Goal: Task Accomplishment & Management: Use online tool/utility

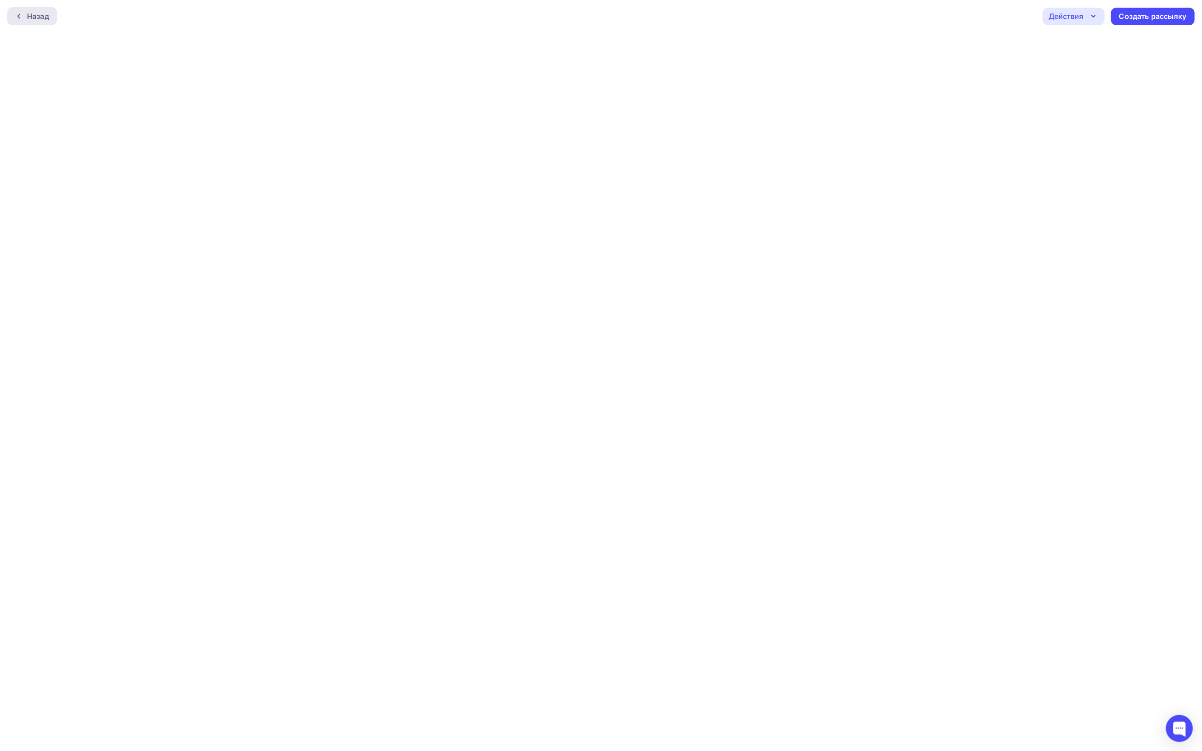
click at [54, 15] on div "Назад" at bounding box center [32, 16] width 50 height 18
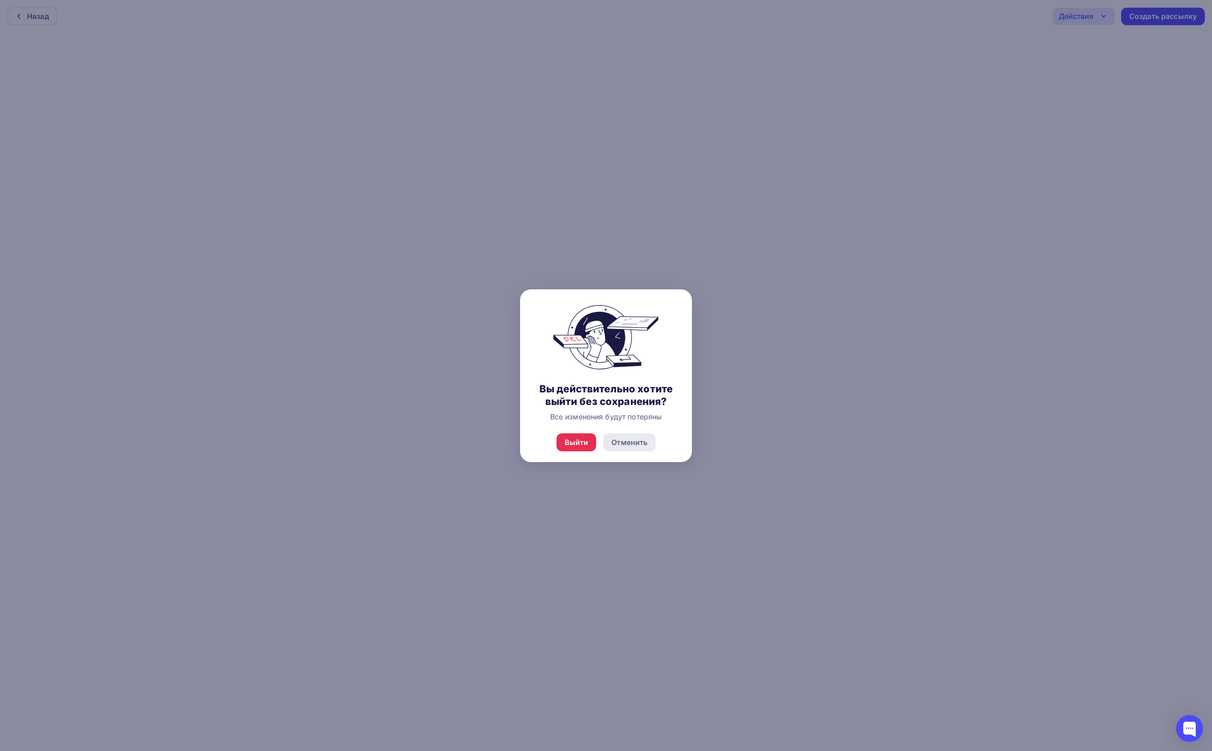
click at [632, 446] on div "Отменить" at bounding box center [629, 442] width 36 height 11
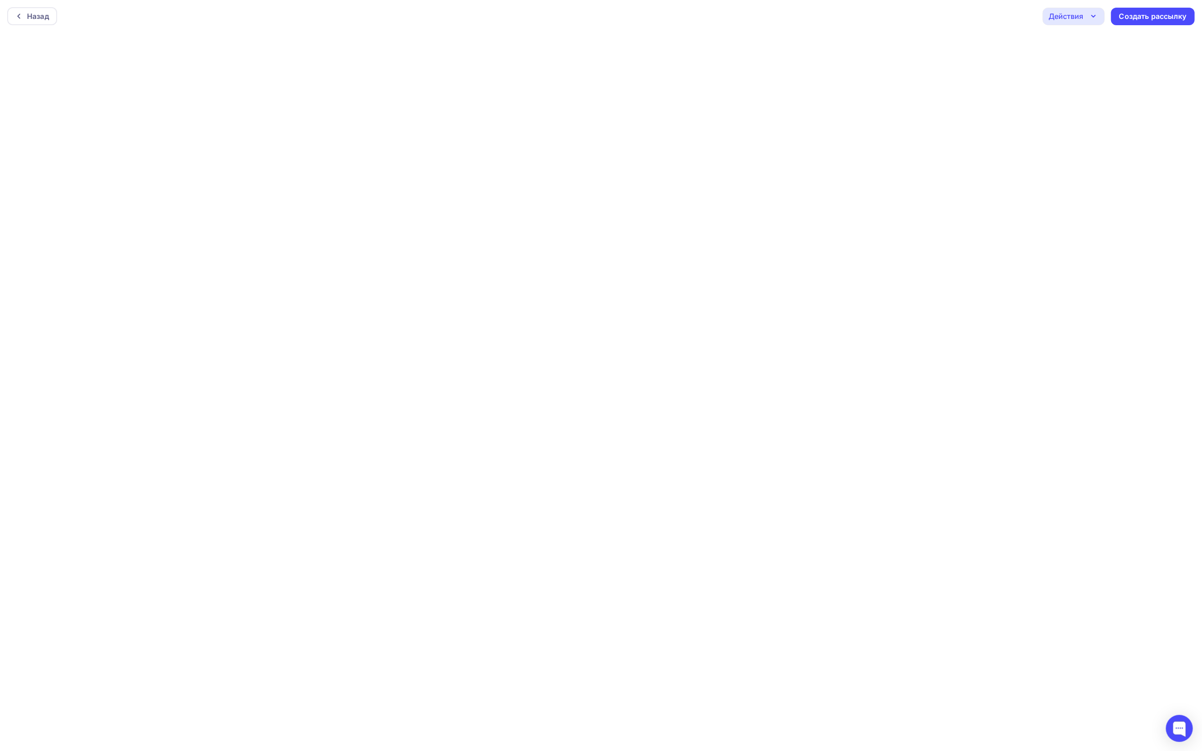
click at [1065, 18] on div "Действия" at bounding box center [1065, 16] width 35 height 11
click at [1067, 85] on div "Сохранить в Мои шаблоны" at bounding box center [1111, 86] width 116 height 11
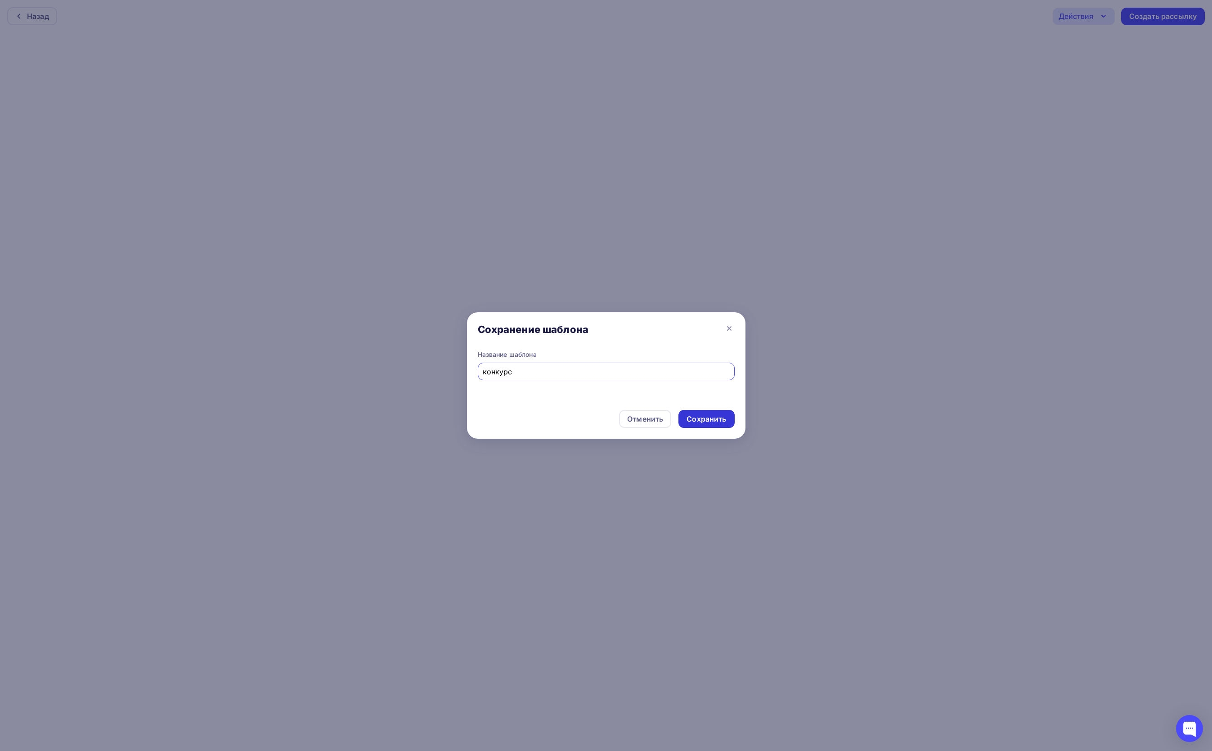
type input "конкурс"
click at [712, 419] on div "Сохранить" at bounding box center [707, 419] width 40 height 10
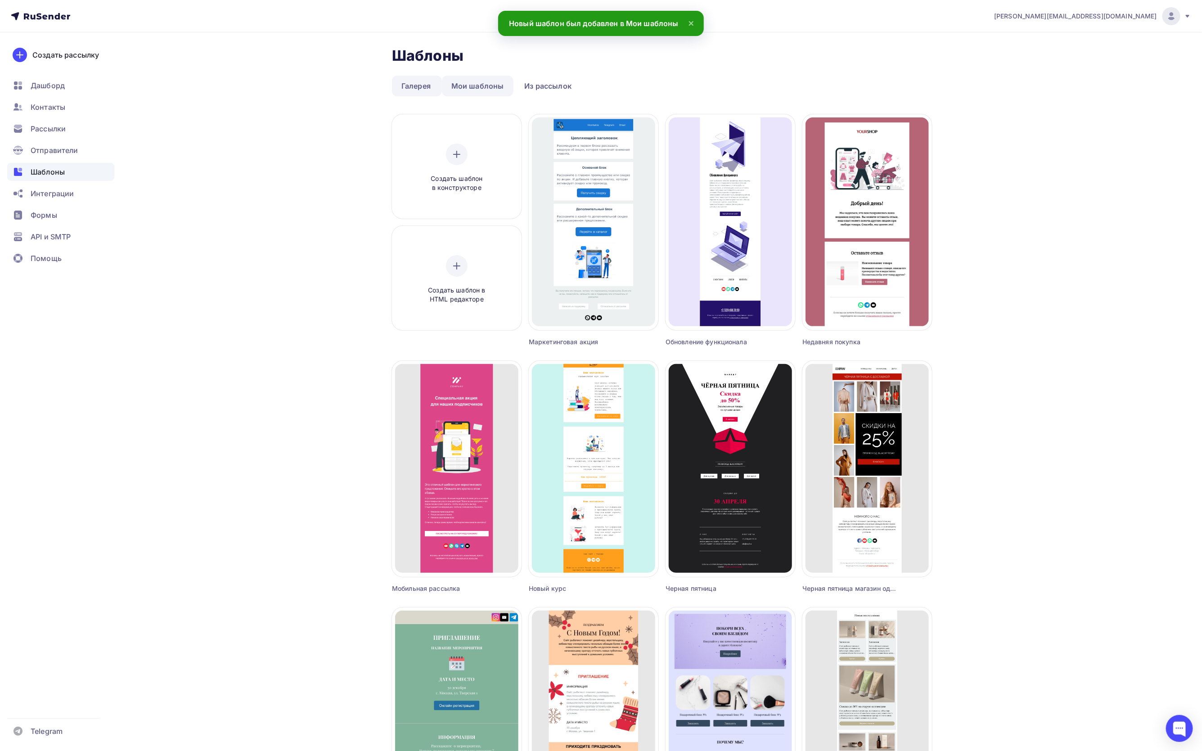
click at [478, 88] on link "Мои шаблоны" at bounding box center [478, 86] width 72 height 21
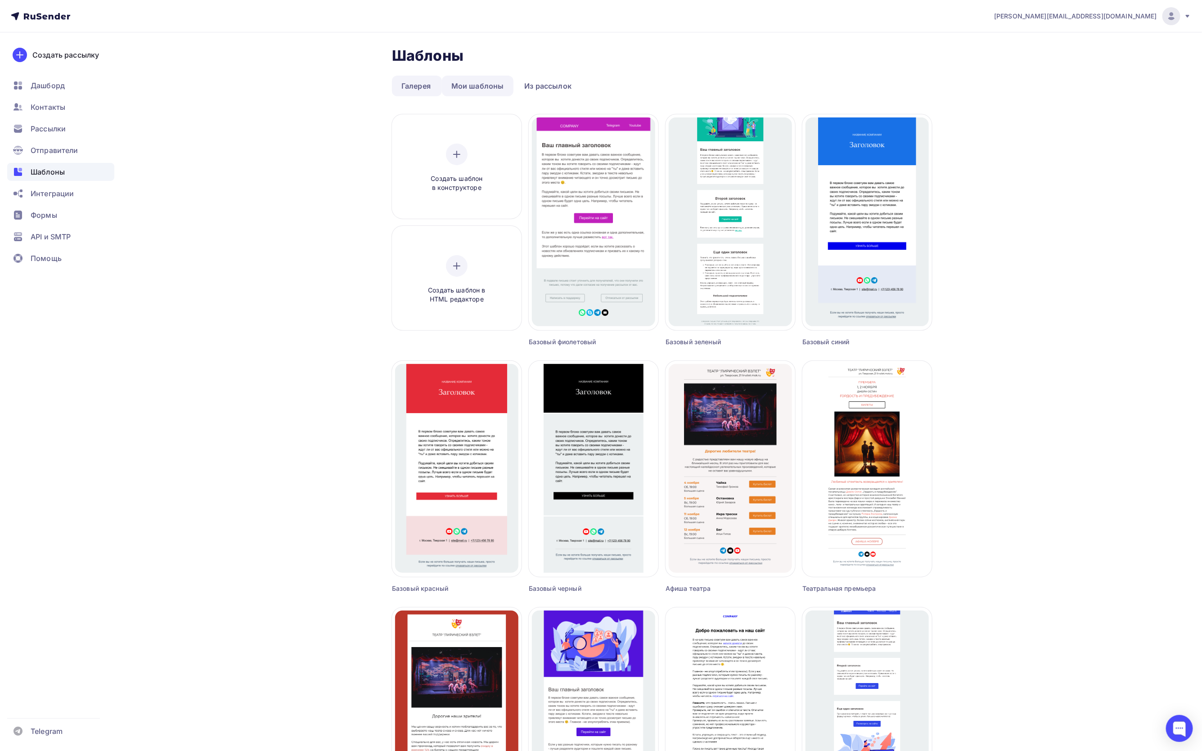
click at [489, 85] on link "Мои шаблоны" at bounding box center [478, 86] width 72 height 21
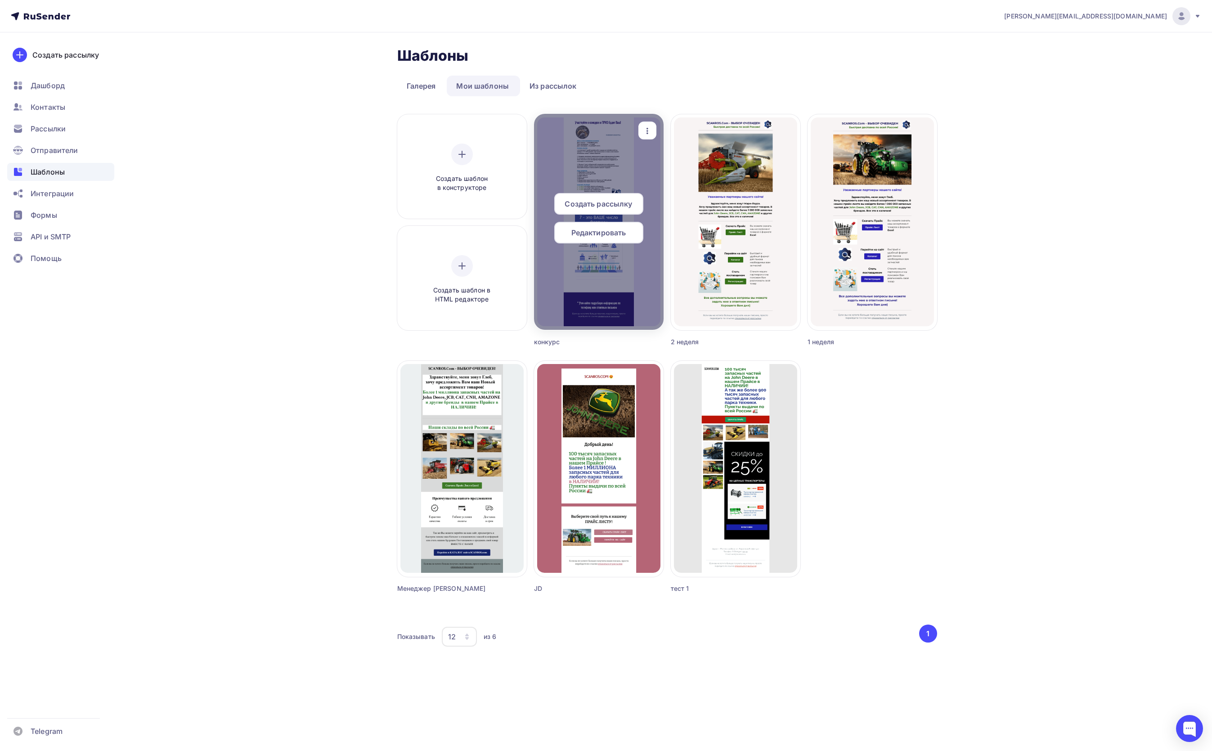
click at [604, 226] on div "Редактировать" at bounding box center [598, 233] width 89 height 22
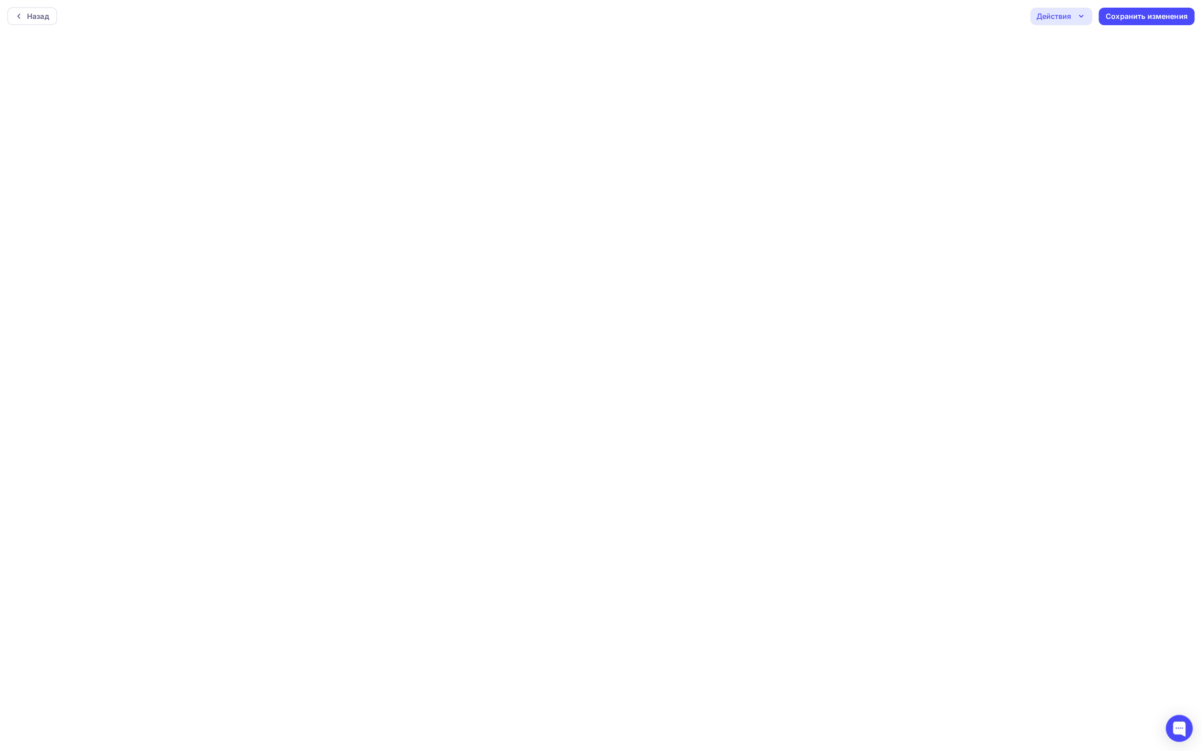
click at [1070, 10] on div "Действия" at bounding box center [1061, 17] width 62 height 18
click at [1073, 38] on div "Отправить тестовое письмо" at bounding box center [1109, 43] width 103 height 11
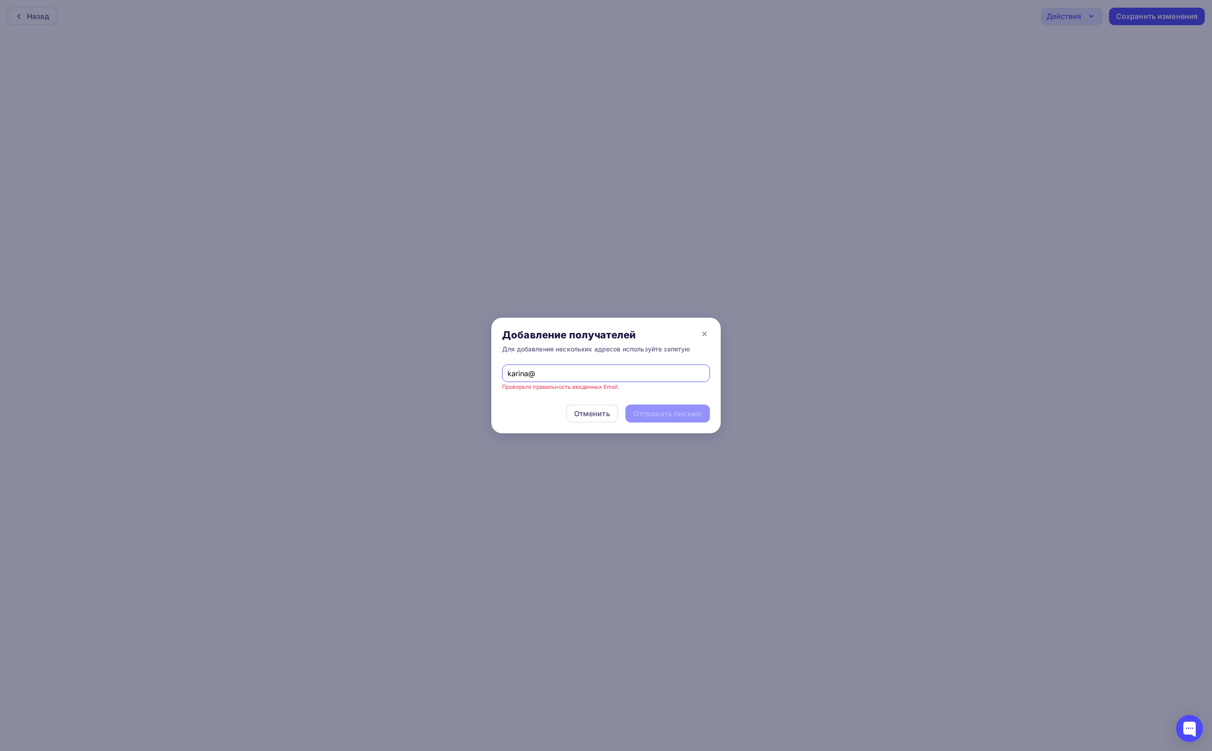
type input "[PERSON_NAME][EMAIL_ADDRESS][DOMAIN_NAME]"
click at [664, 416] on div "Отправить письмо" at bounding box center [668, 414] width 68 height 10
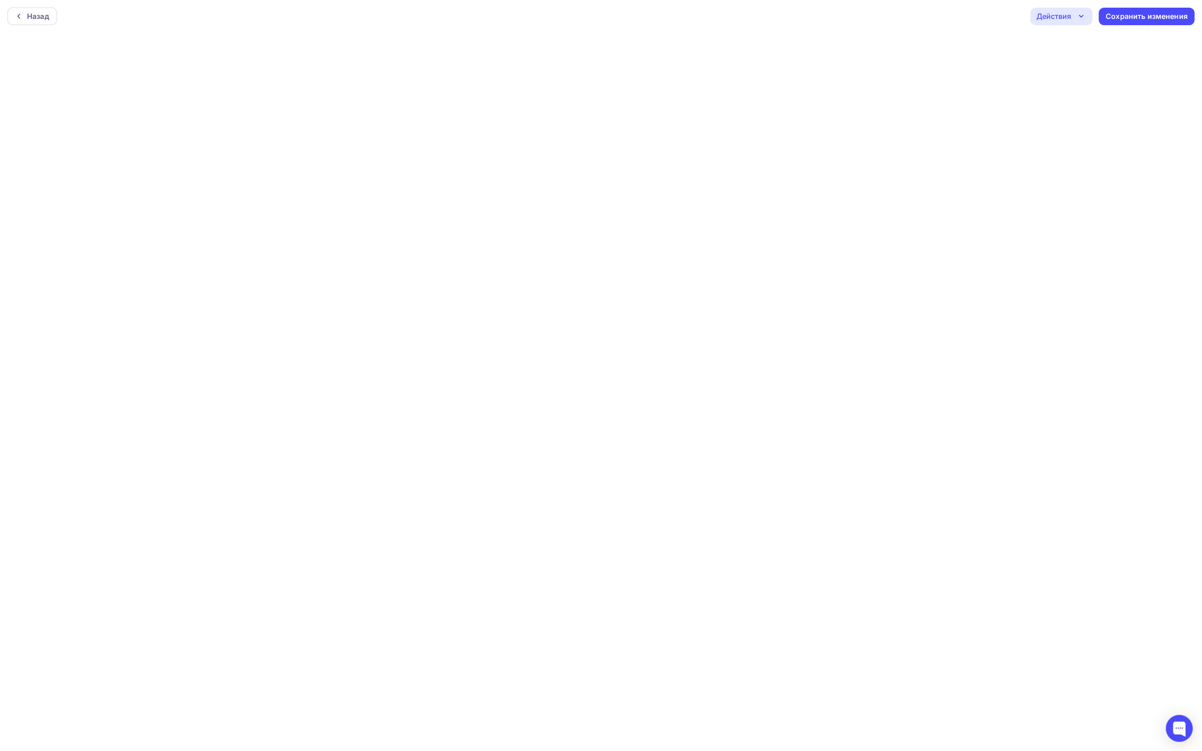
click at [1060, 15] on div "Действия" at bounding box center [1053, 16] width 35 height 11
click at [1066, 45] on div "Отправить тестовое письмо" at bounding box center [1109, 43] width 103 height 11
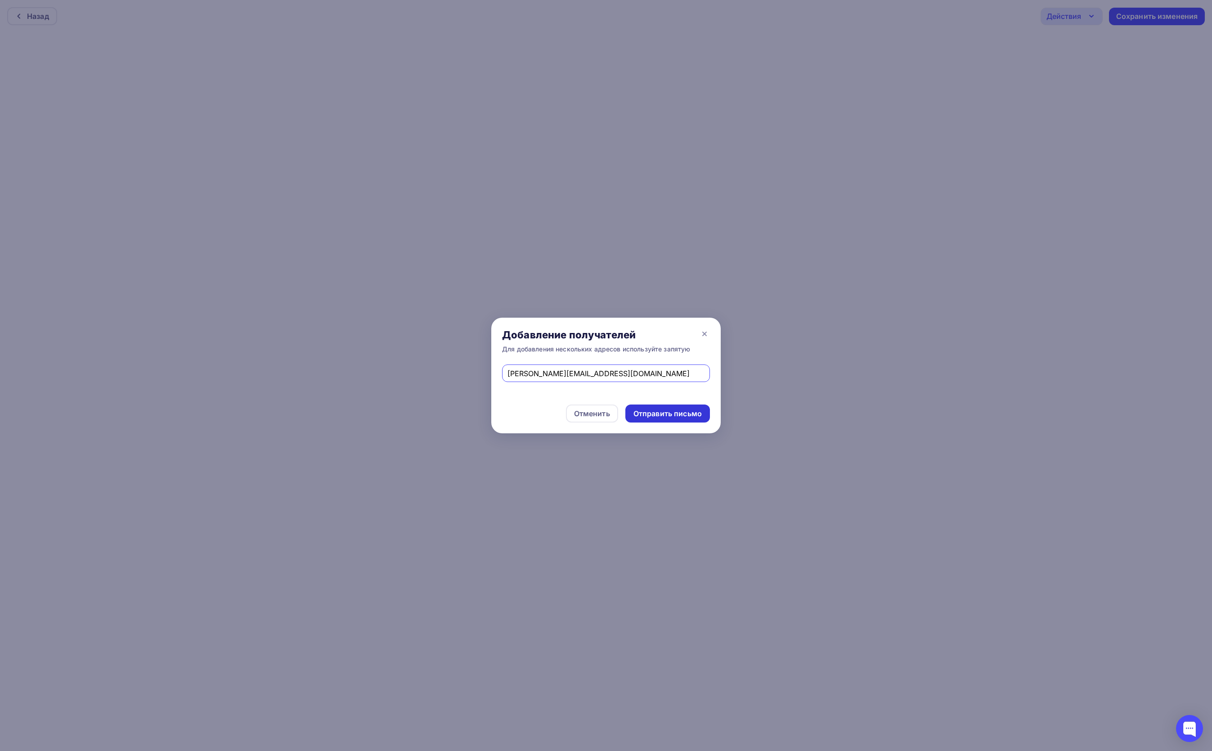
click at [691, 410] on div "Отправить письмо" at bounding box center [668, 414] width 68 height 10
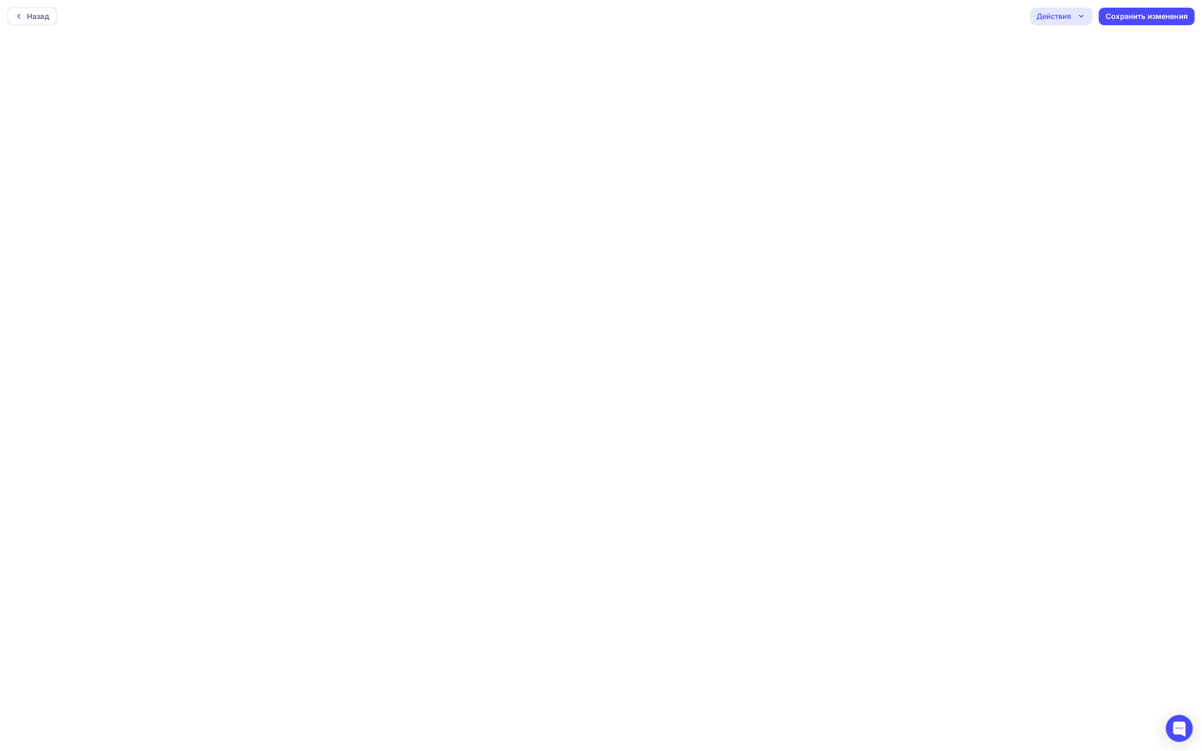
click at [1053, 16] on div "Действия" at bounding box center [1053, 16] width 35 height 11
click at [1061, 42] on div "Отправить тестовое письмо" at bounding box center [1109, 43] width 103 height 11
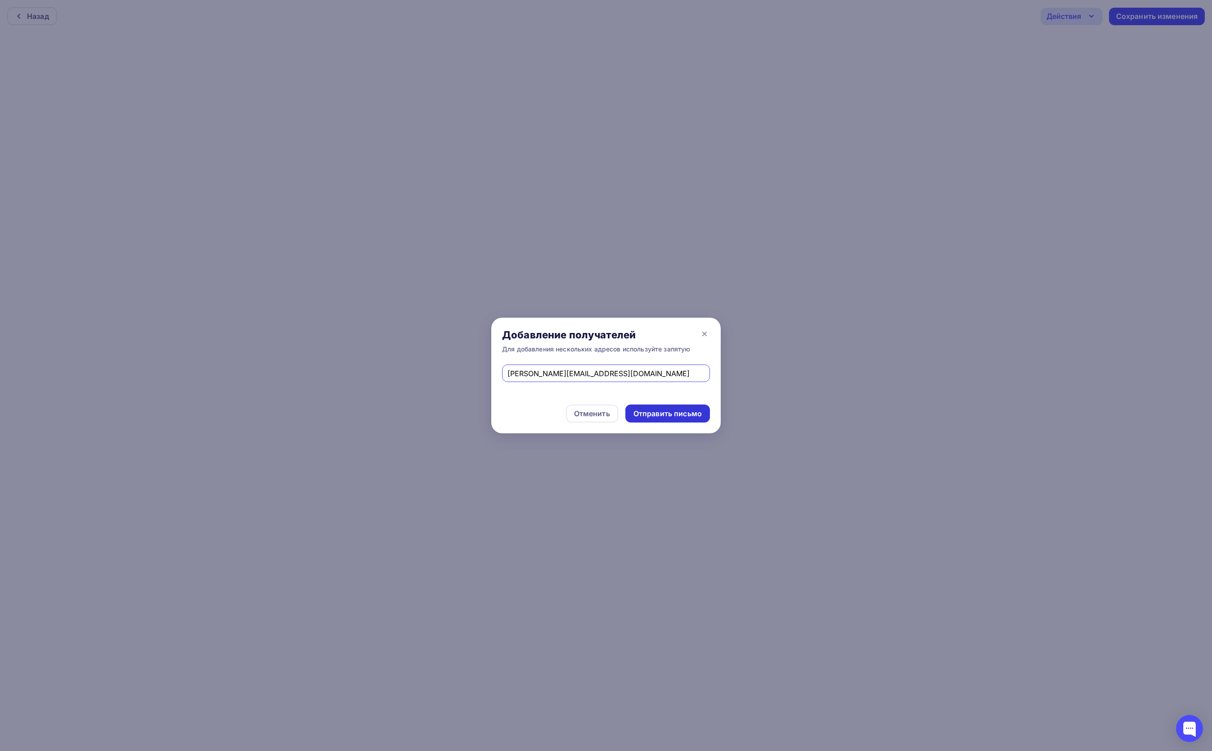
click at [666, 413] on div "Отправить письмо" at bounding box center [668, 414] width 68 height 10
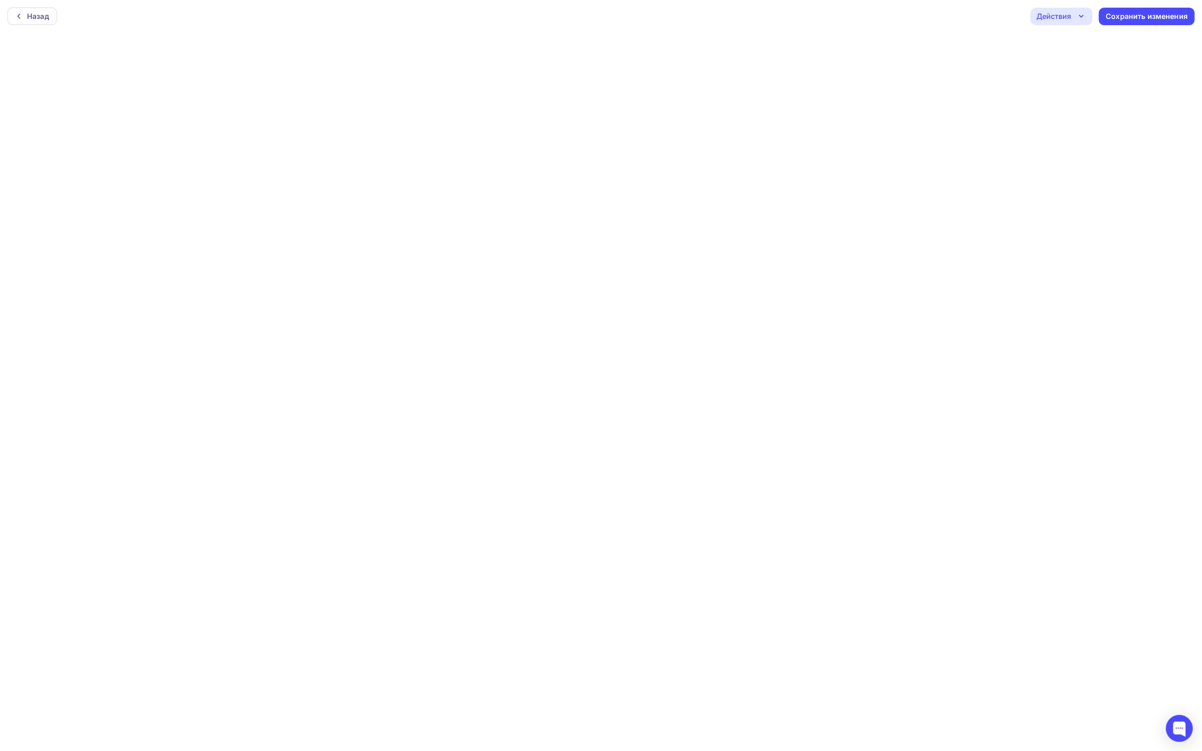
click at [1048, 17] on div "Действия" at bounding box center [1053, 16] width 35 height 11
click at [1059, 45] on div "Отправить тестовое письмо" at bounding box center [1109, 43] width 103 height 11
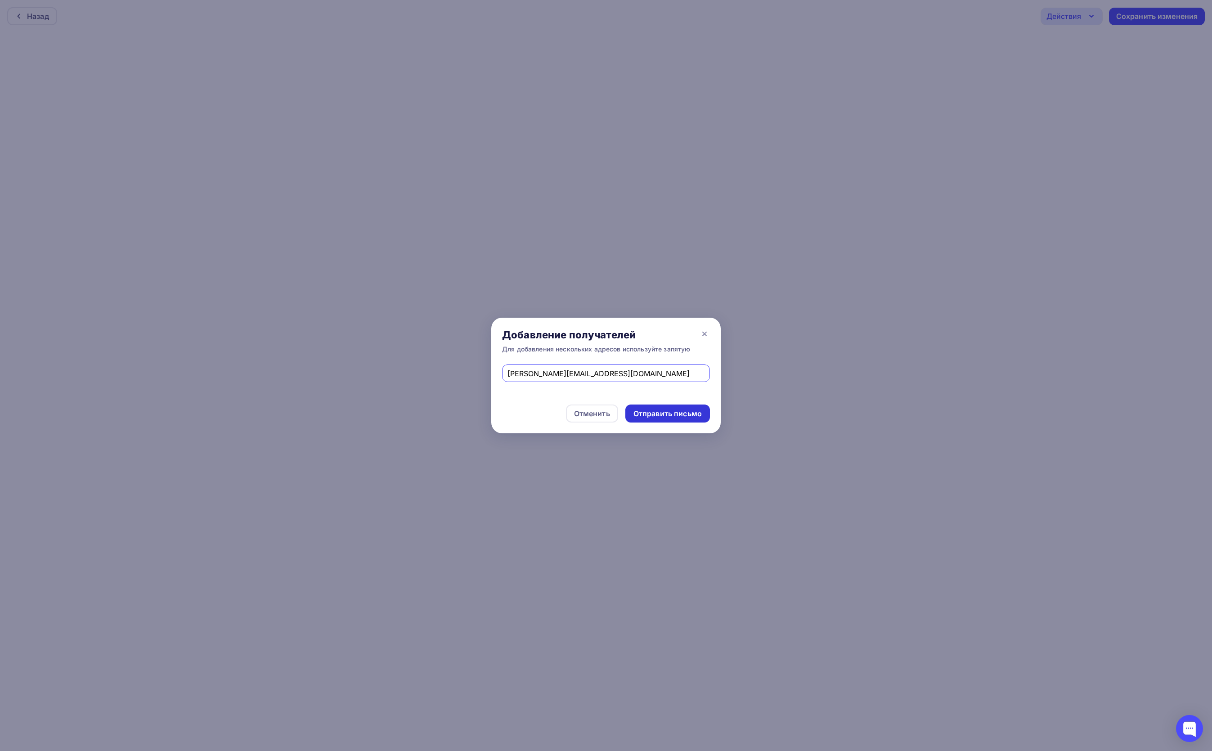
click at [666, 414] on div "Отправить письмо" at bounding box center [668, 414] width 68 height 10
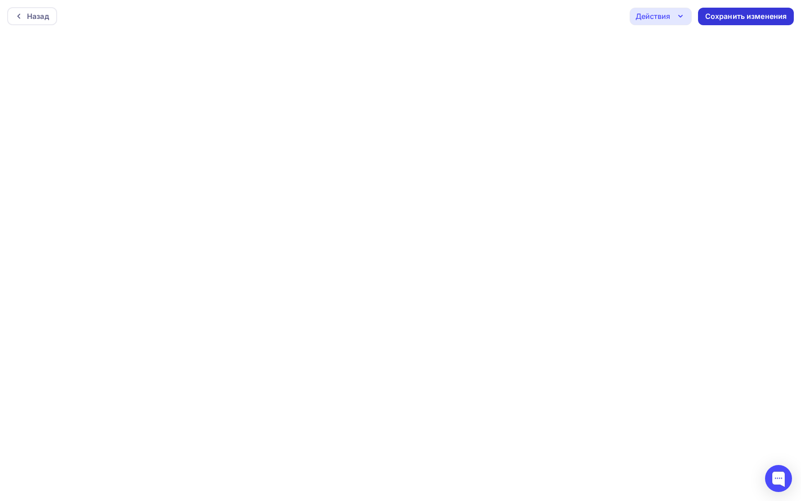
click at [709, 18] on div "Сохранить изменения" at bounding box center [747, 16] width 82 height 10
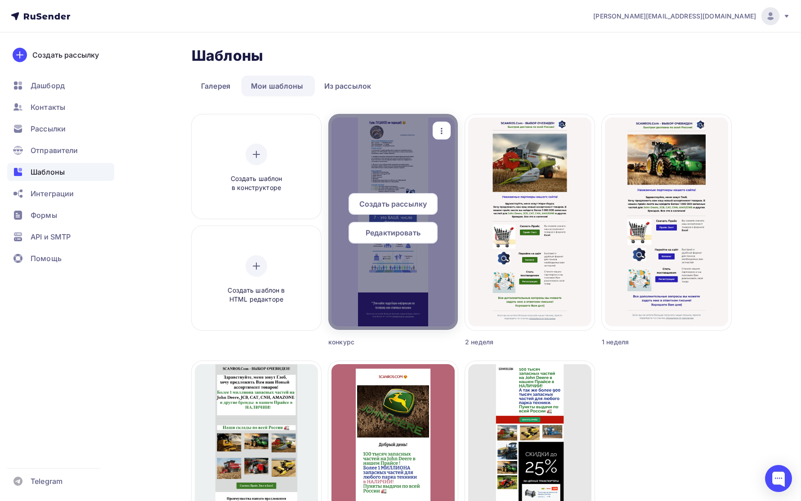
click at [401, 236] on span "Редактировать" at bounding box center [393, 232] width 55 height 11
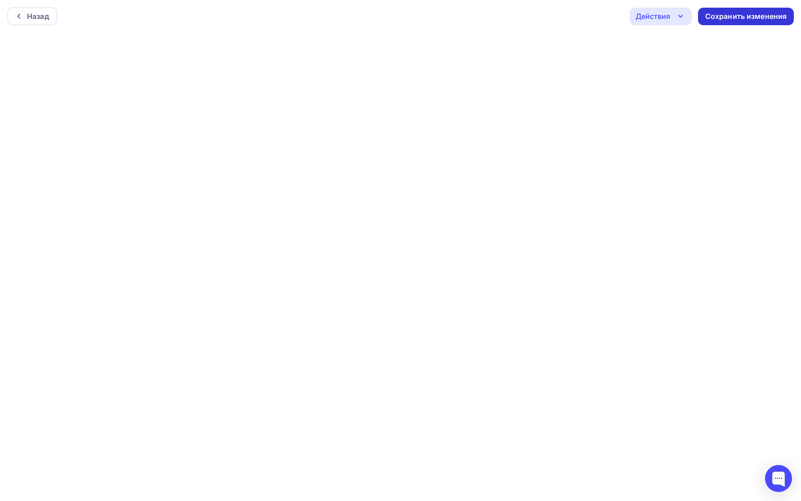
click at [751, 17] on div "Сохранить изменения" at bounding box center [747, 16] width 82 height 10
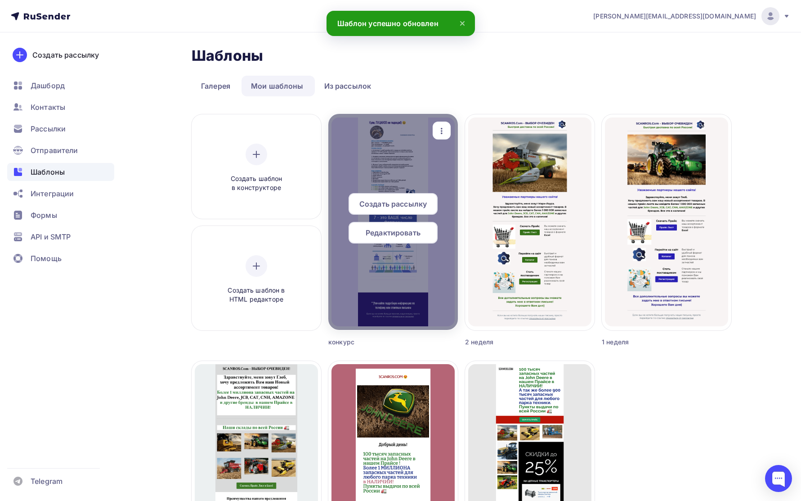
click at [406, 231] on span "Редактировать" at bounding box center [393, 232] width 55 height 11
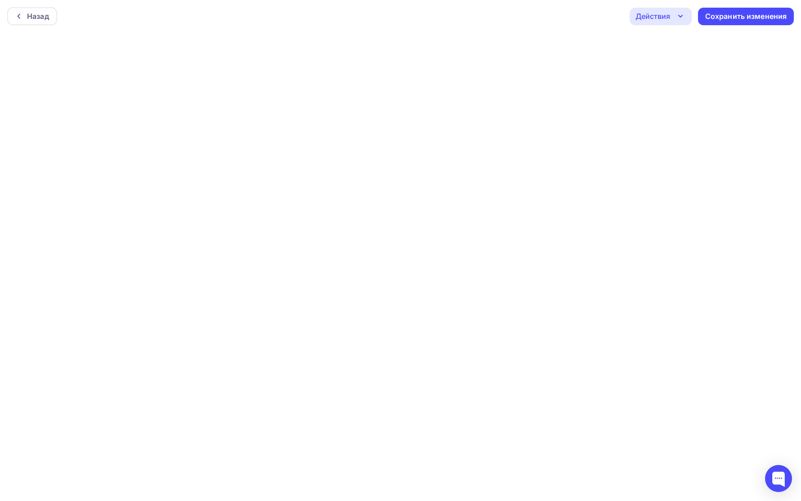
click at [672, 16] on div "Действия" at bounding box center [661, 17] width 62 height 18
click at [677, 40] on div "Отправить тестовое письмо" at bounding box center [709, 42] width 103 height 11
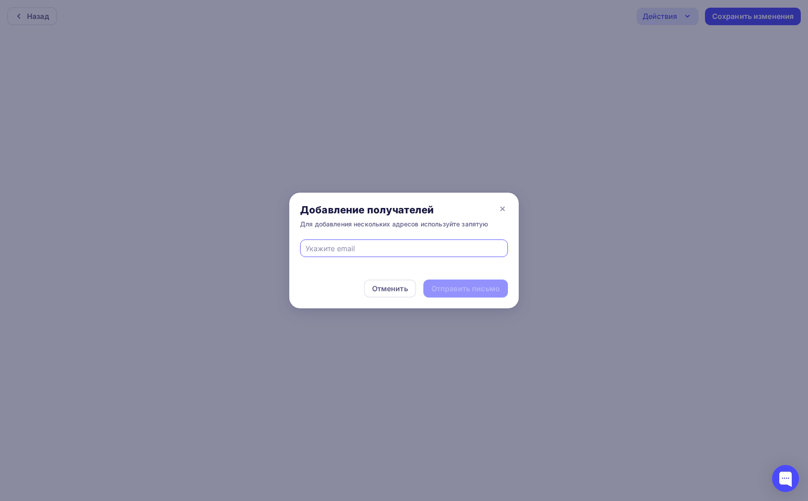
click at [373, 245] on input "text" at bounding box center [405, 248] width 198 height 11
type input "[PERSON_NAME][EMAIL_ADDRESS][DOMAIN_NAME]"
click at [472, 289] on div "Отправить письмо" at bounding box center [465, 288] width 68 height 10
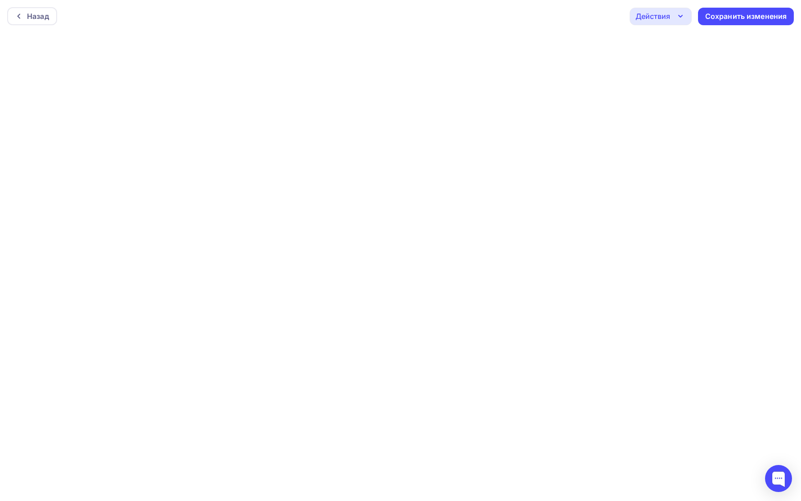
click at [644, 19] on div "Действия" at bounding box center [653, 16] width 35 height 11
click at [659, 42] on div "Отправить тестовое письмо" at bounding box center [709, 42] width 103 height 11
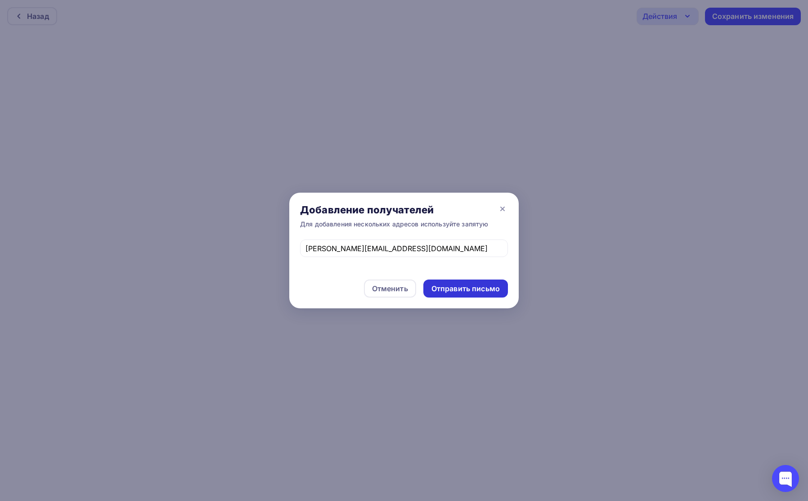
click at [458, 292] on div "Отправить письмо" at bounding box center [465, 288] width 68 height 10
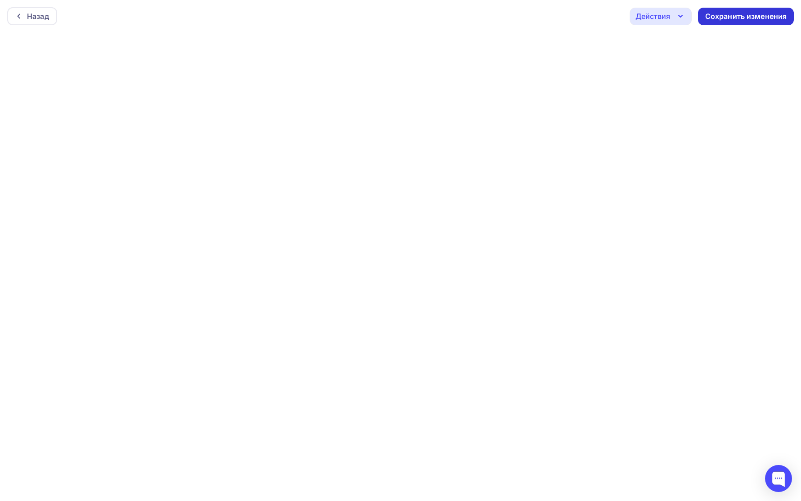
click at [733, 15] on div "Сохранить изменения" at bounding box center [747, 16] width 82 height 10
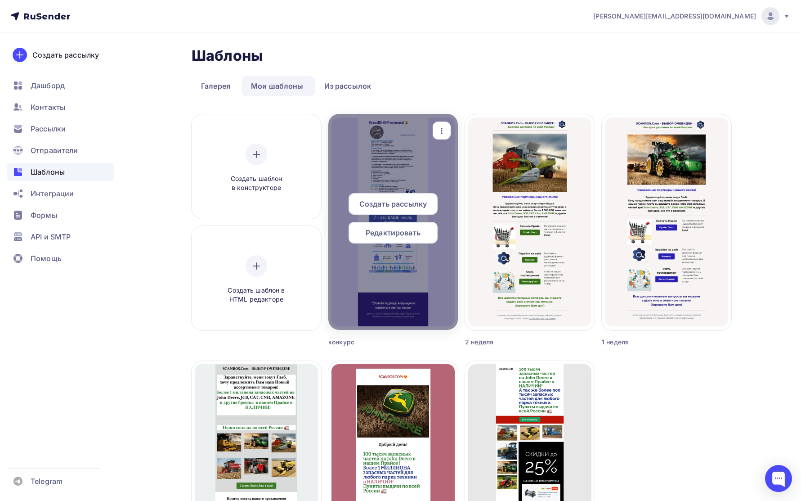
click at [395, 239] on div "Редактировать" at bounding box center [393, 233] width 89 height 22
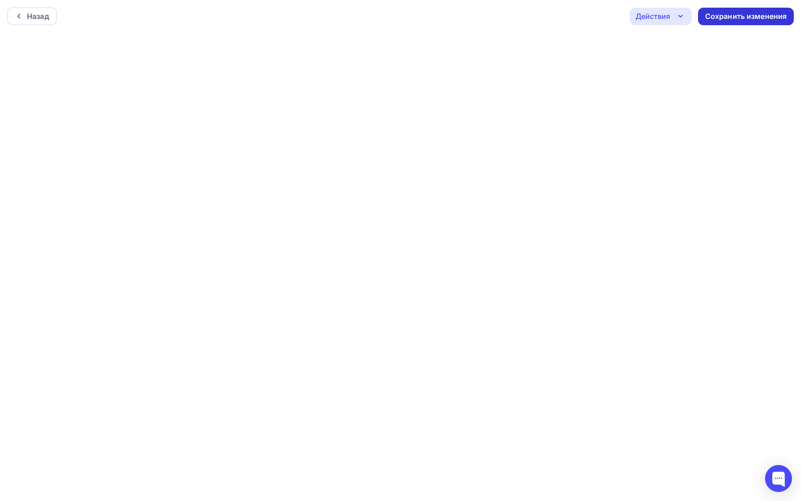
click at [764, 10] on div "Сохранить изменения" at bounding box center [746, 17] width 96 height 18
